Goal: Task Accomplishment & Management: Use online tool/utility

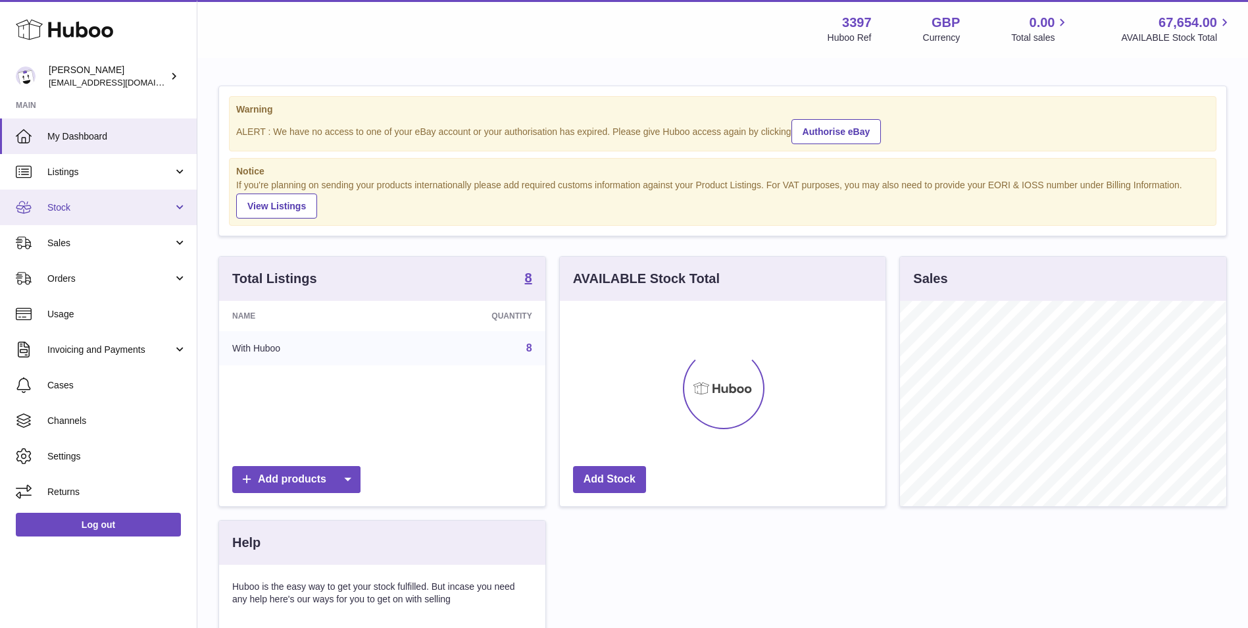
scroll to position [205, 326]
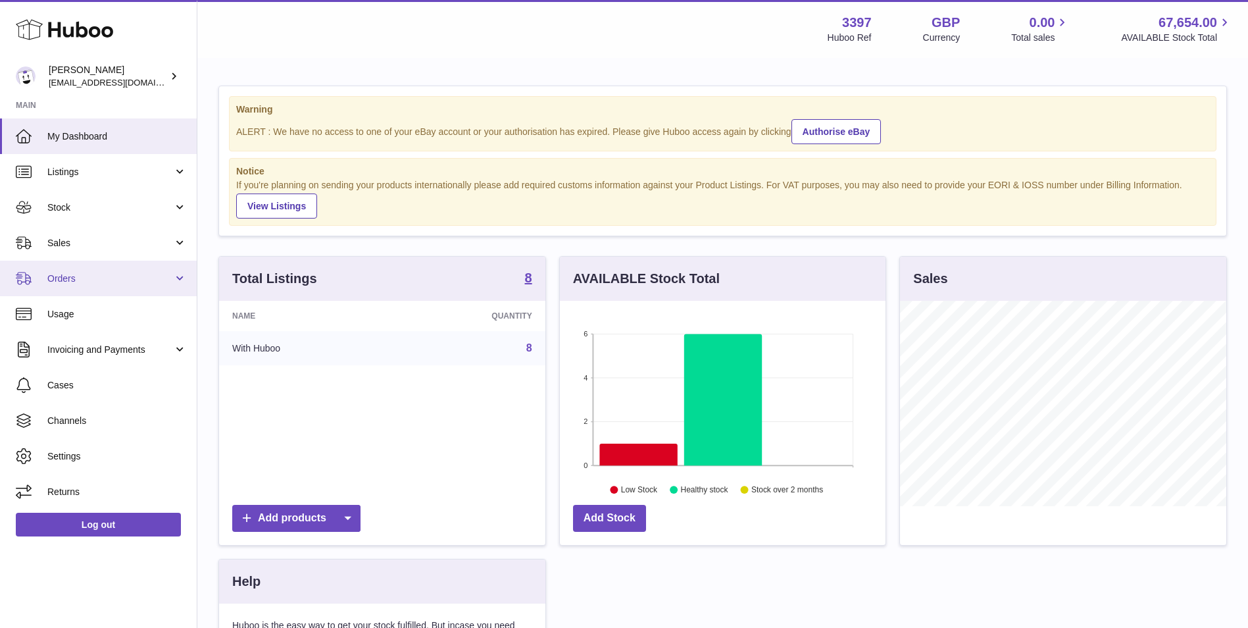
click at [68, 288] on link "Orders" at bounding box center [98, 279] width 197 height 36
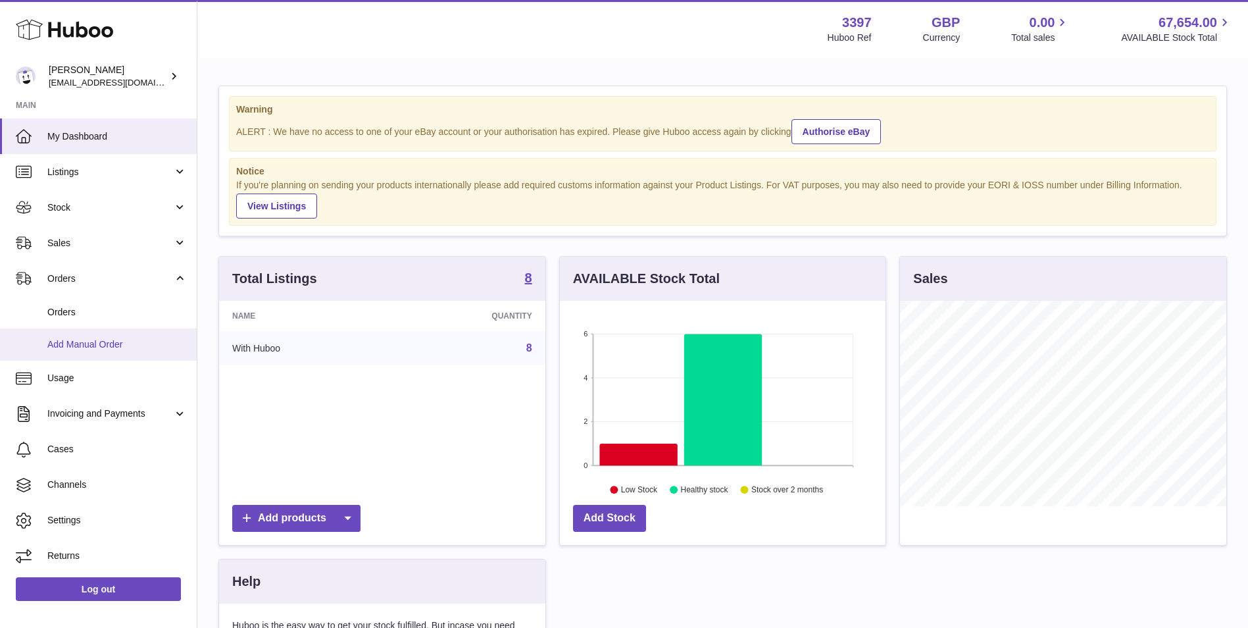
click at [73, 344] on span "Add Manual Order" at bounding box center [116, 344] width 139 height 13
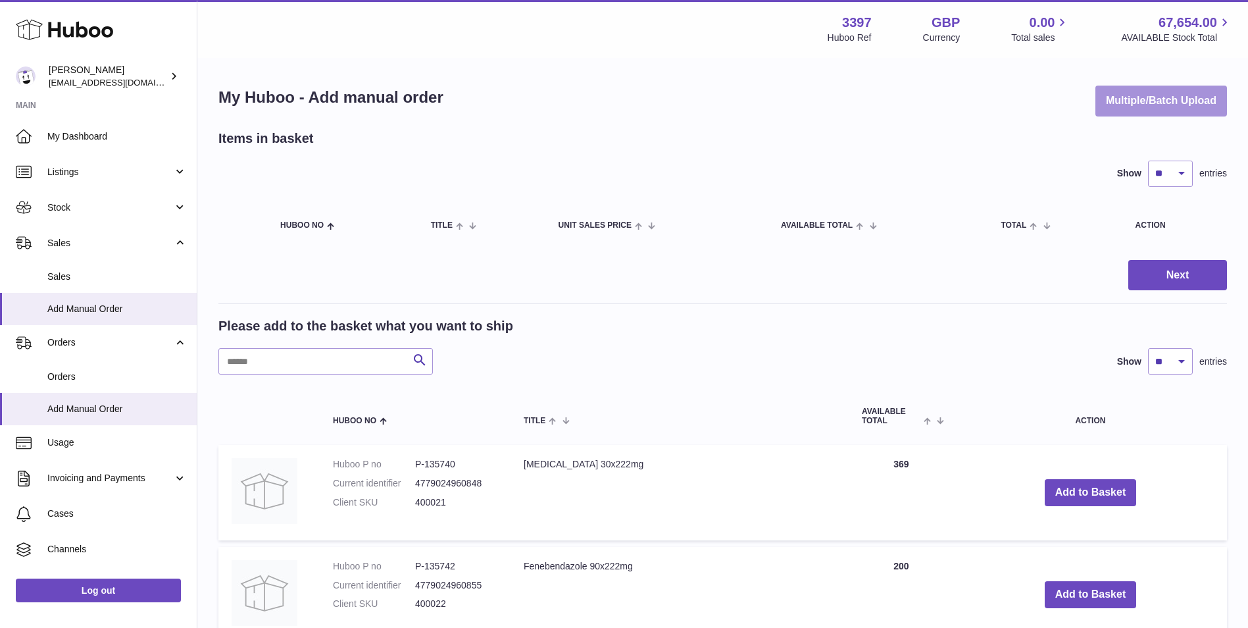
click at [1165, 106] on button "Multiple/Batch Upload" at bounding box center [1161, 101] width 132 height 31
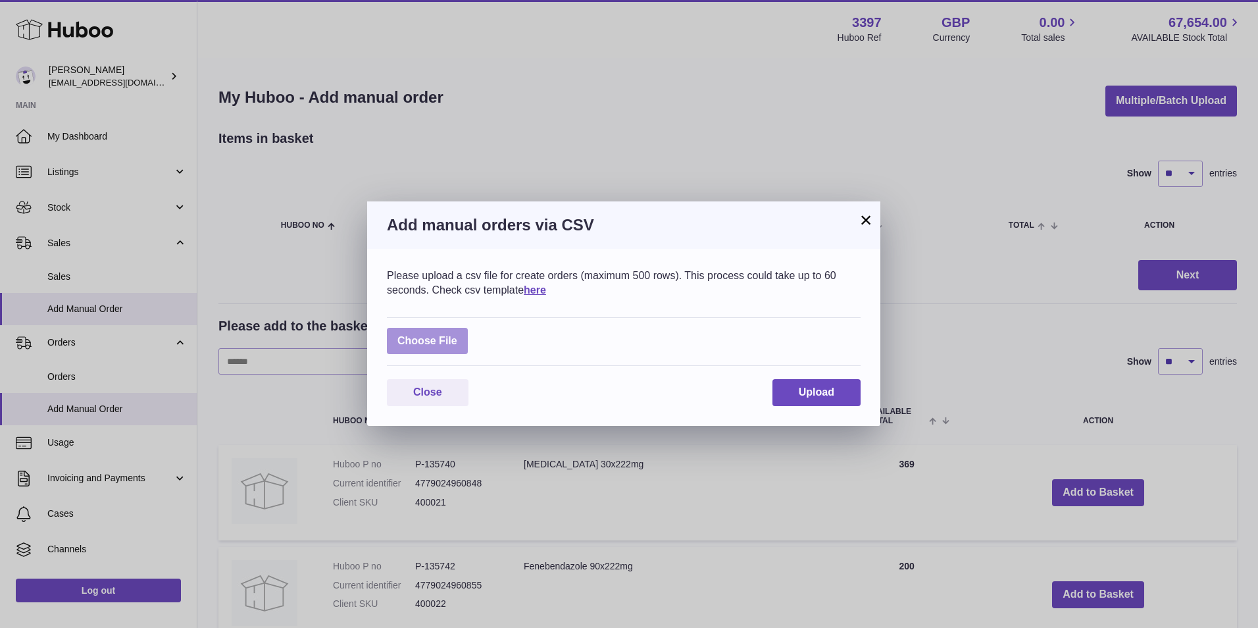
click at [448, 335] on label at bounding box center [427, 341] width 81 height 27
click at [457, 335] on input "file" at bounding box center [457, 334] width 1 height 1
type input "**********"
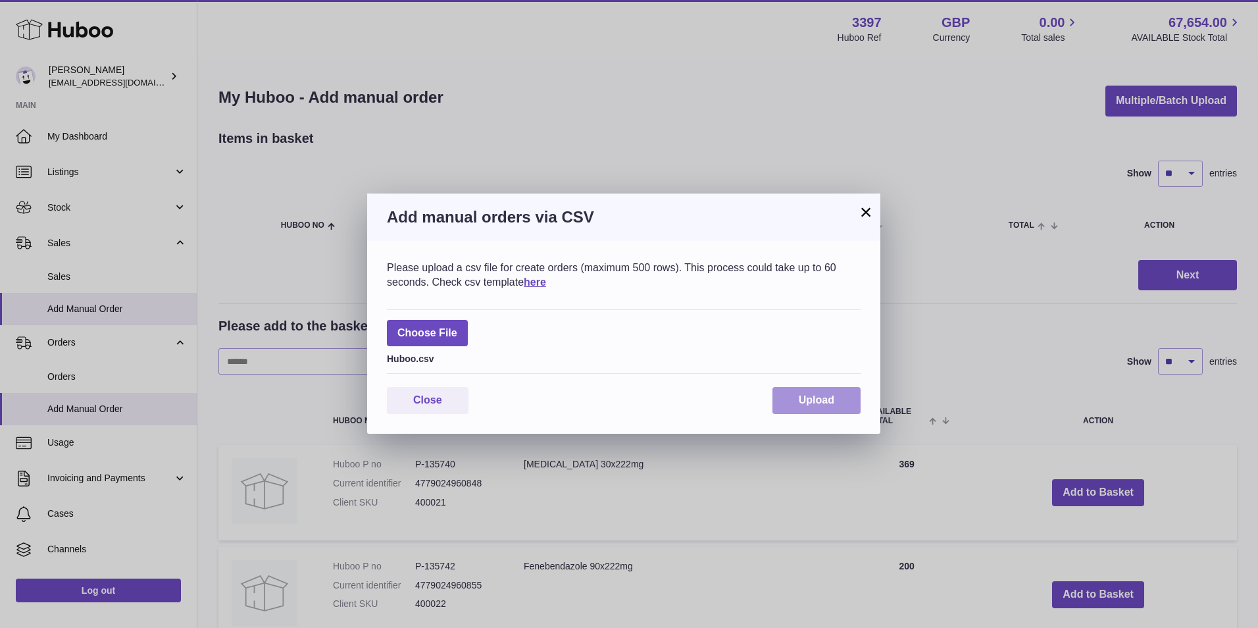
click at [811, 395] on span "Upload" at bounding box center [817, 399] width 36 height 11
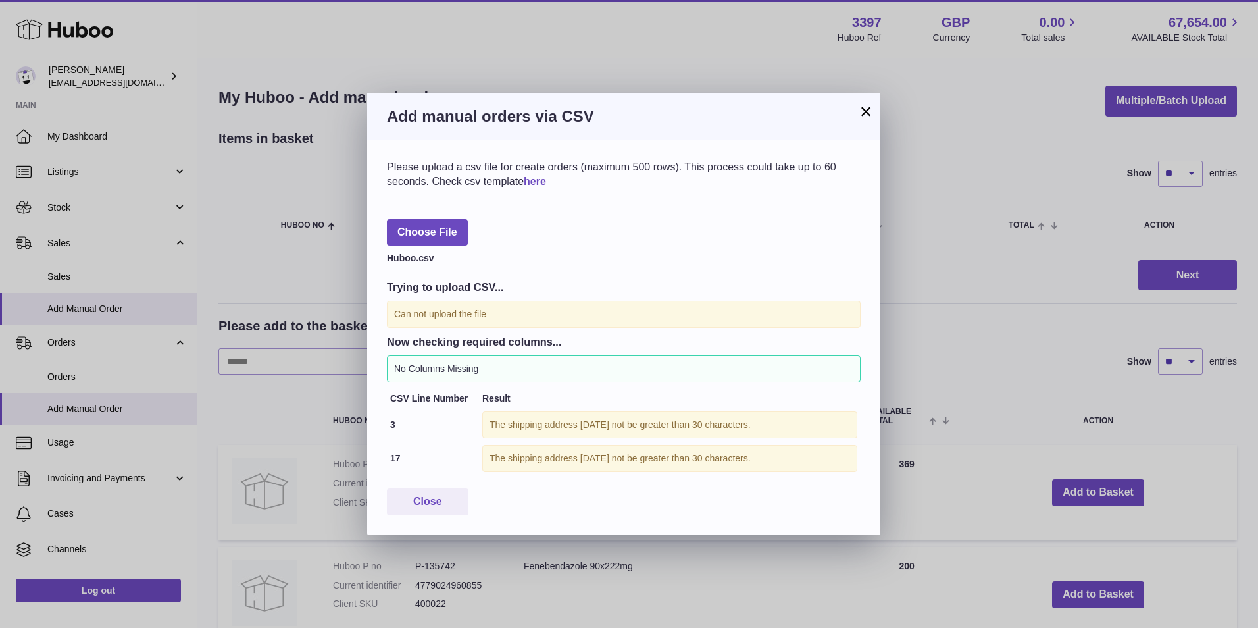
click at [864, 109] on button "×" at bounding box center [866, 111] width 16 height 16
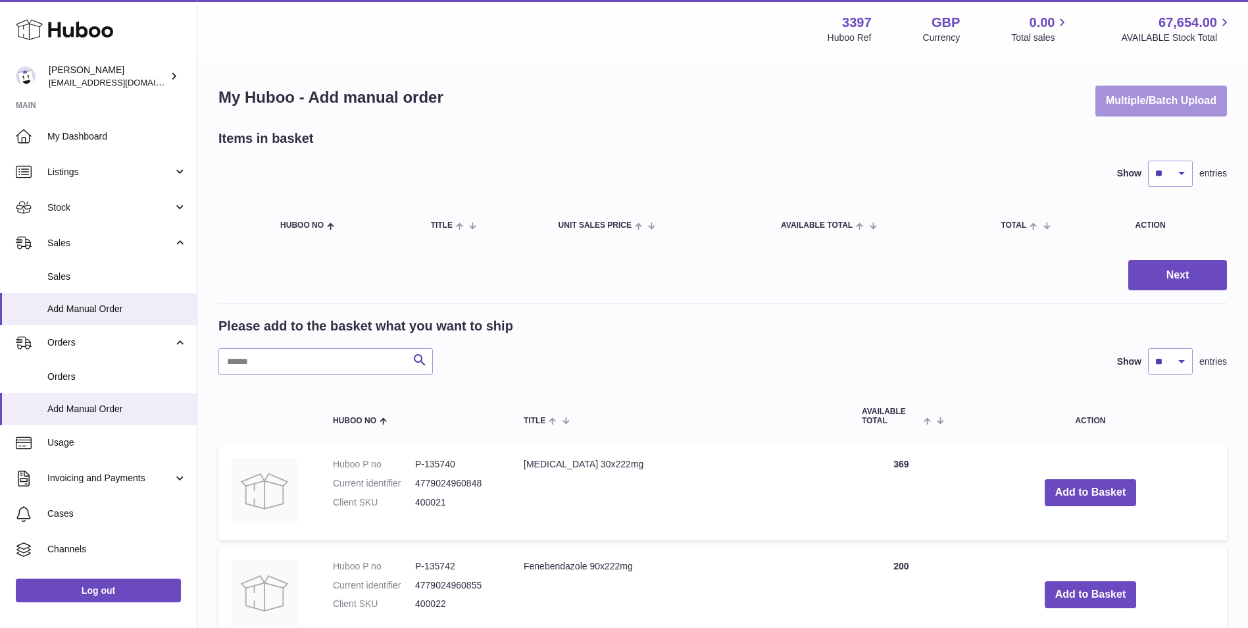
click at [1189, 97] on button "Multiple/Batch Upload" at bounding box center [1161, 101] width 132 height 31
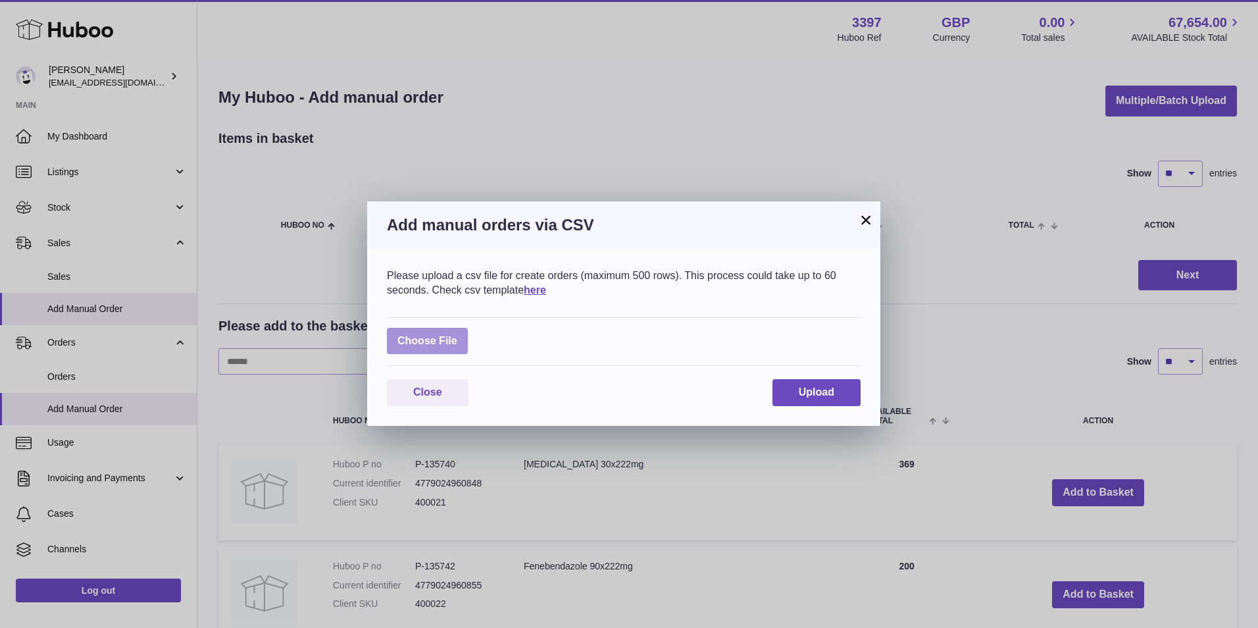
click at [443, 336] on label at bounding box center [427, 341] width 81 height 27
click at [457, 335] on input "file" at bounding box center [457, 334] width 1 height 1
type input "**********"
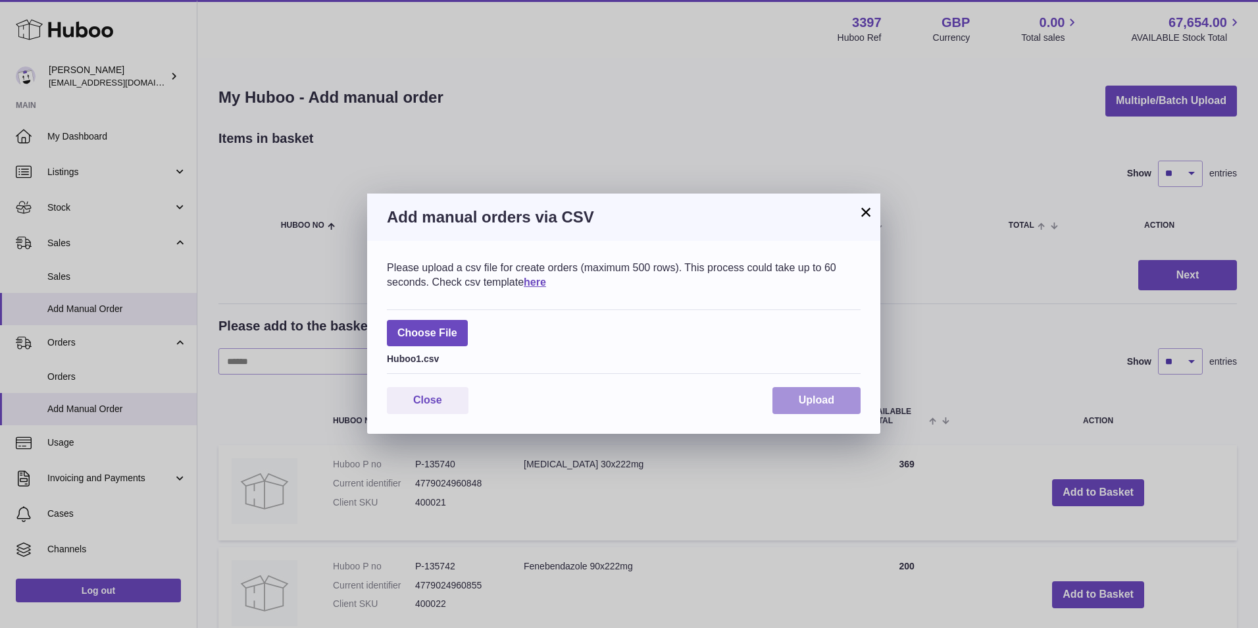
click at [820, 396] on span "Upload" at bounding box center [817, 399] width 36 height 11
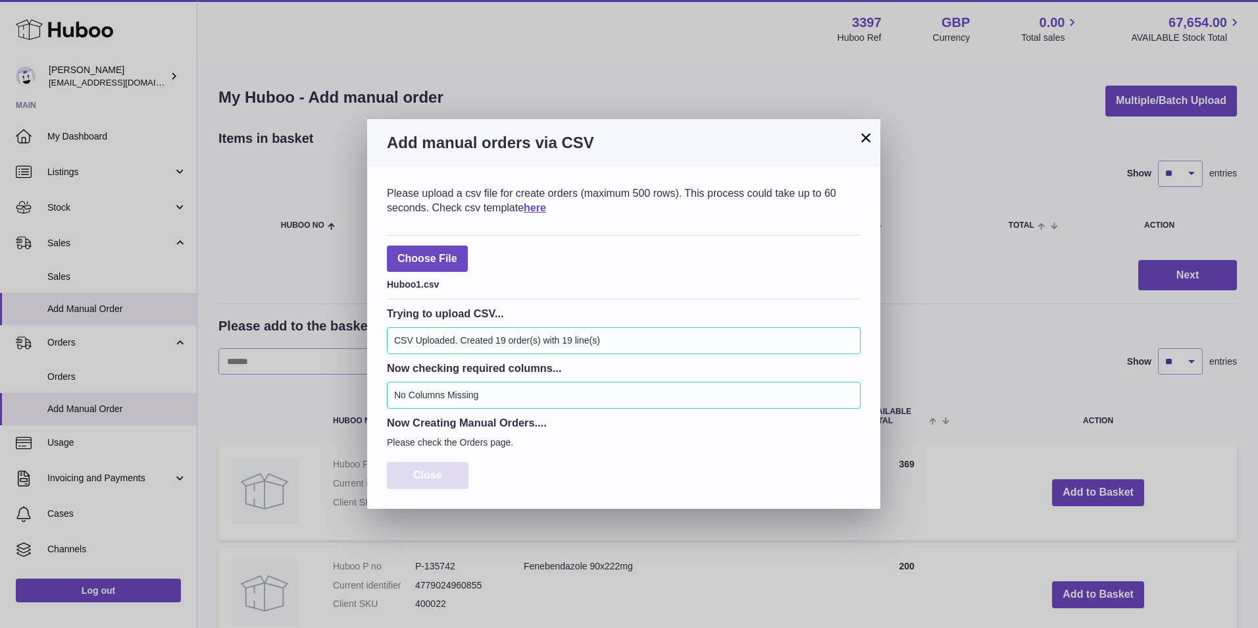
click at [424, 472] on span "Close" at bounding box center [427, 474] width 29 height 11
